Goal: Task Accomplishment & Management: Complete application form

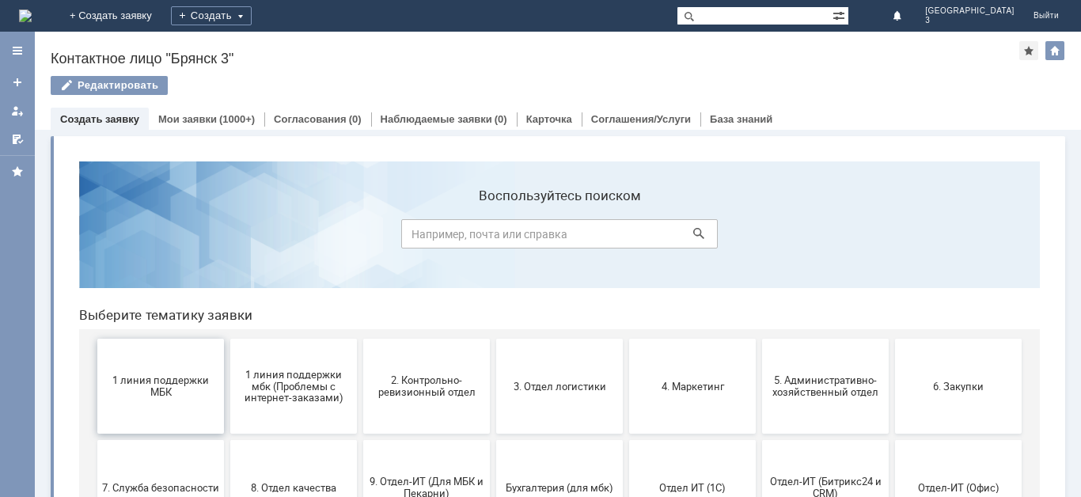
click at [164, 385] on span "1 линия поддержки МБК" at bounding box center [160, 386] width 117 height 24
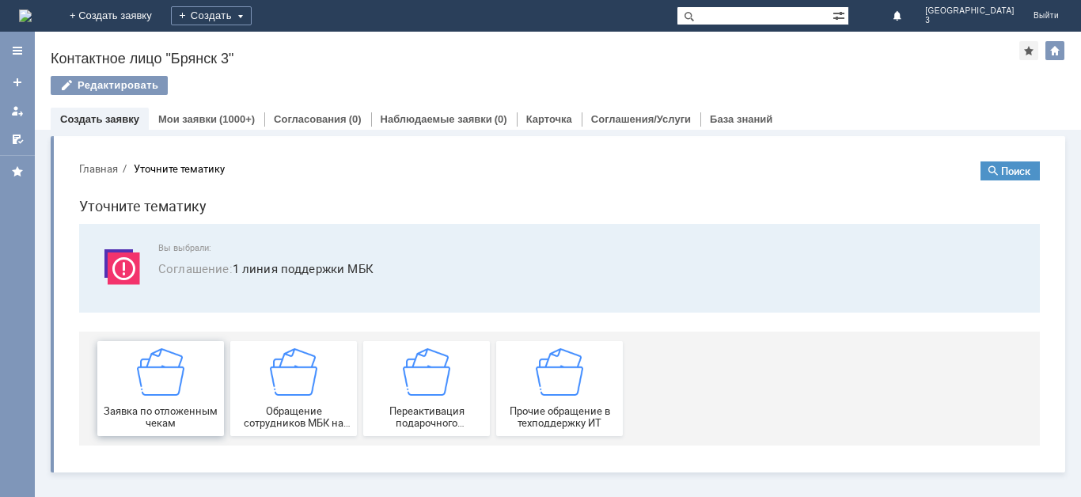
click at [166, 393] on img at bounding box center [160, 371] width 47 height 47
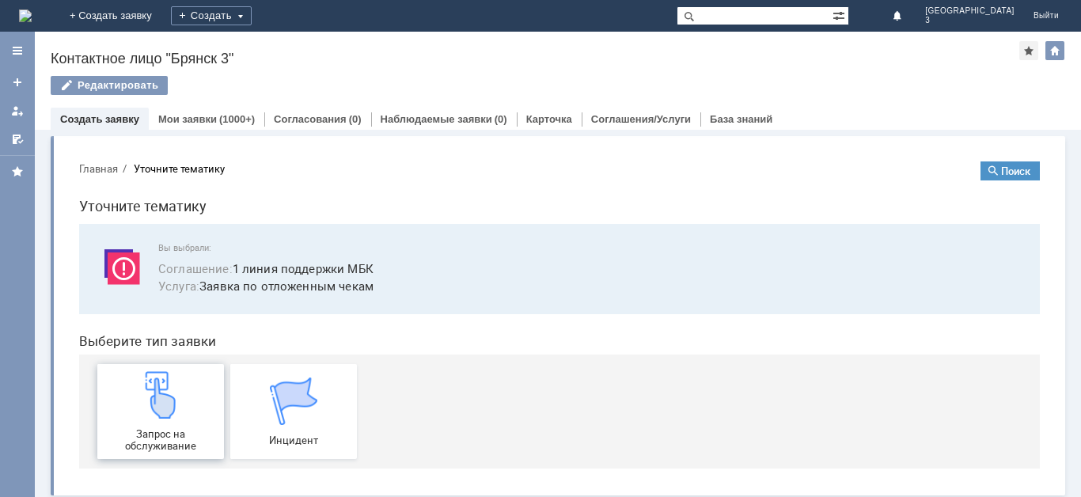
click at [169, 411] on img at bounding box center [160, 394] width 47 height 47
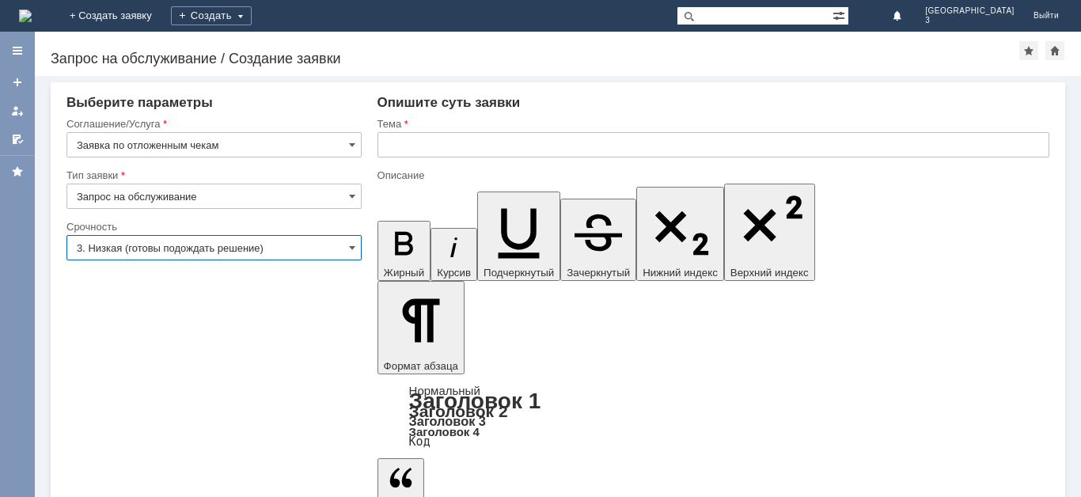
click at [238, 252] on input "3. Низкая (готовы подождать решение)" at bounding box center [213, 247] width 295 height 25
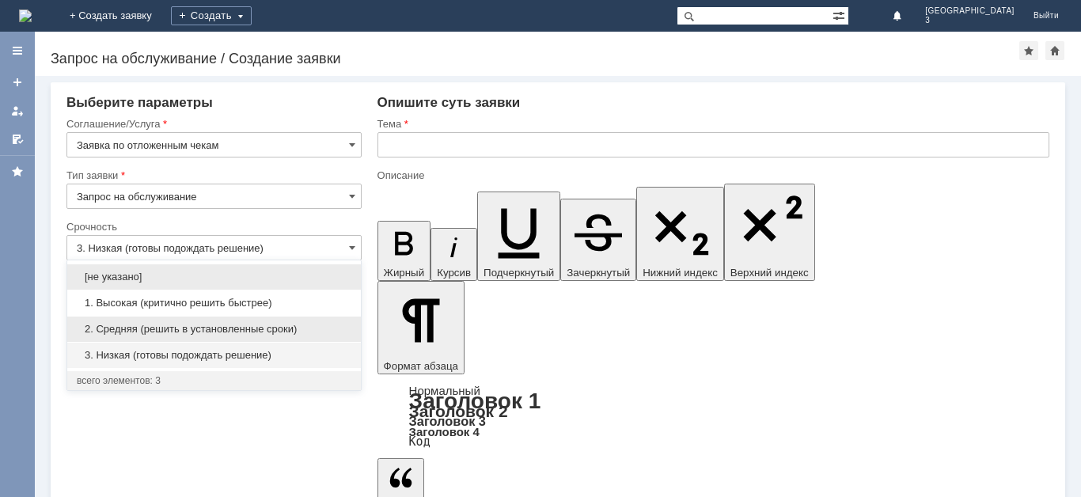
click at [211, 322] on div "2. Средняя (решить в установленные сроки)" at bounding box center [214, 329] width 294 height 25
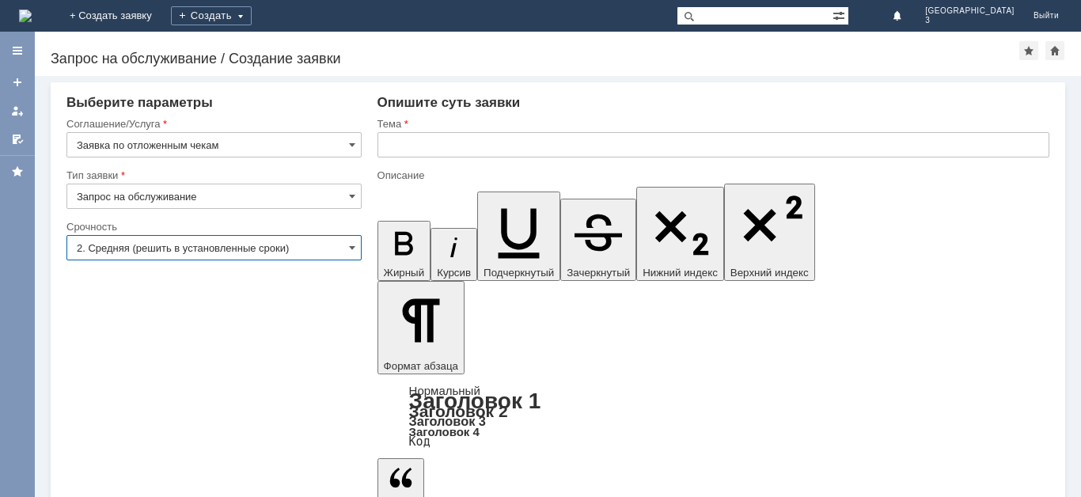
type input "2. Средняя (решить в установленные сроки)"
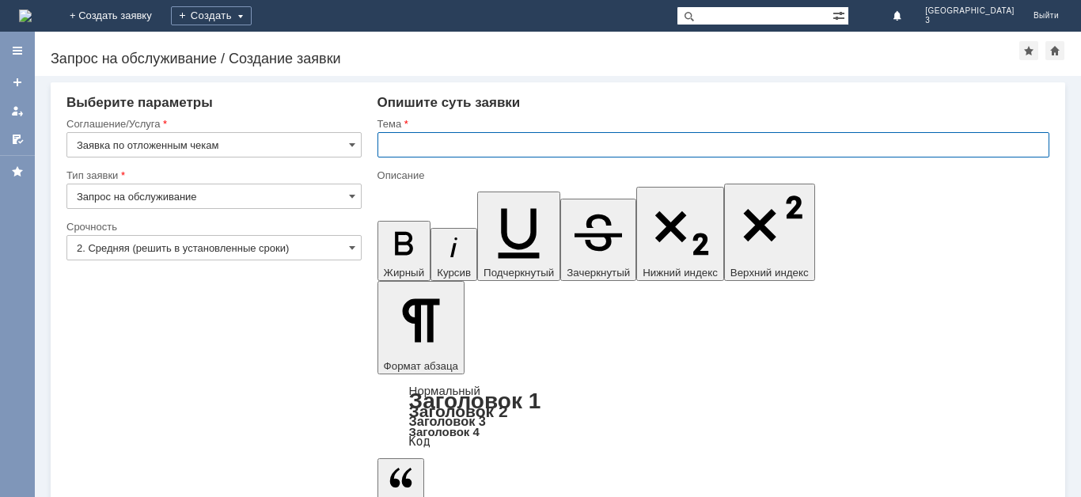
click at [420, 150] on input "text" at bounding box center [713, 144] width 672 height 25
type input "отл чек"
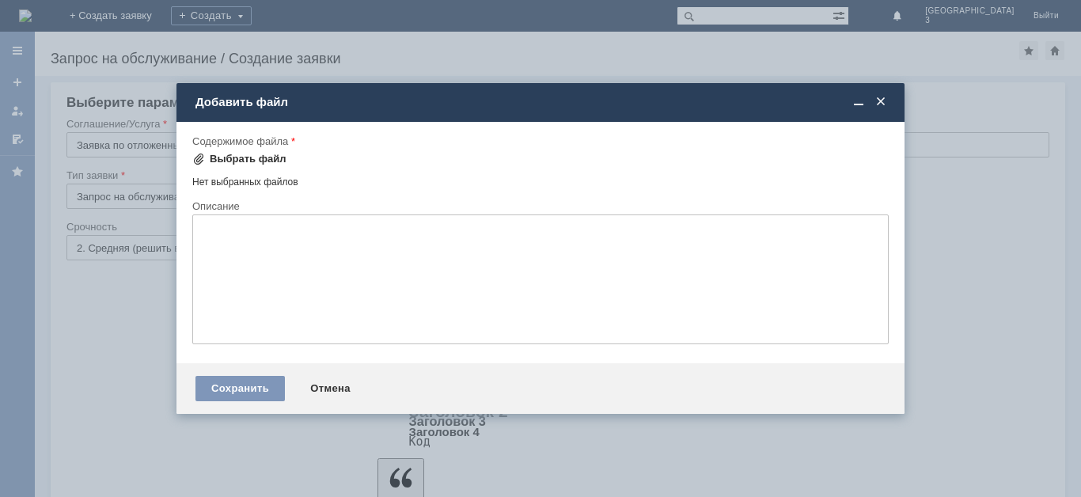
click at [200, 159] on span at bounding box center [198, 159] width 13 height 13
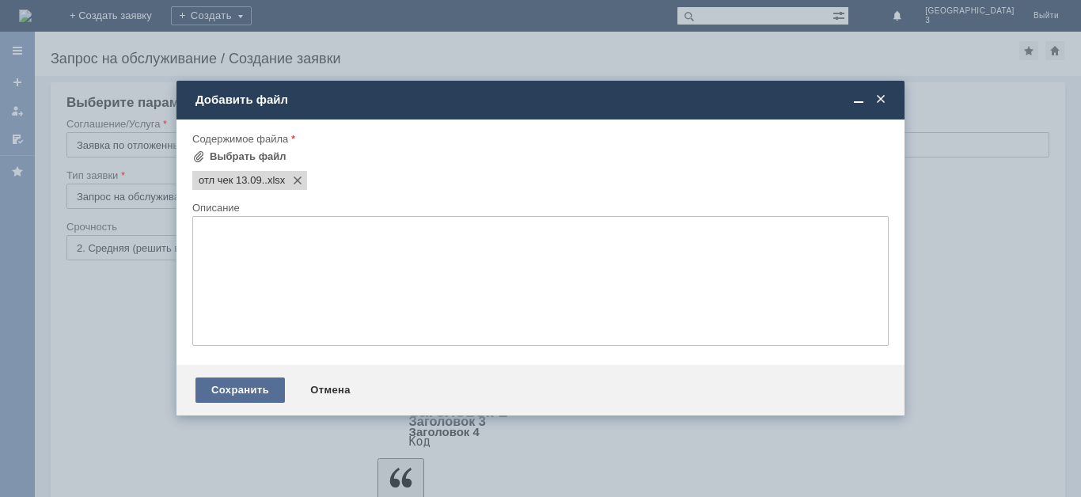
click at [259, 387] on div "Сохранить" at bounding box center [239, 389] width 89 height 25
